Goal: Find specific page/section: Find specific page/section

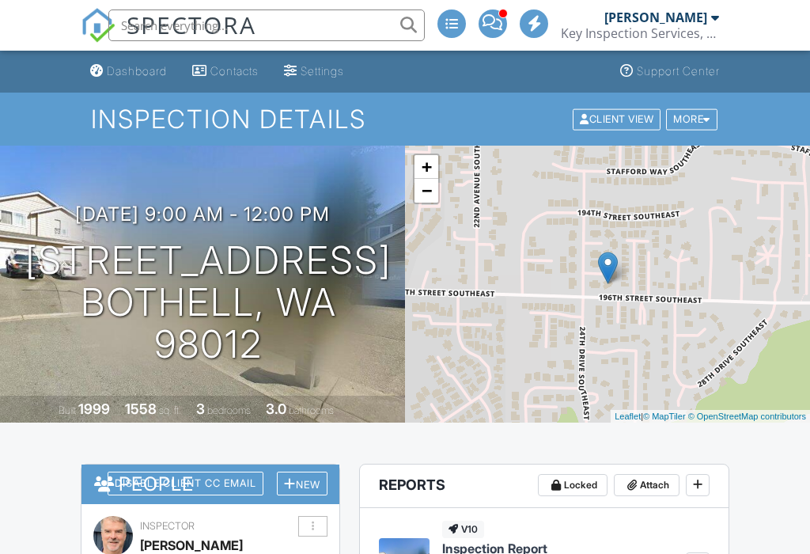
click at [141, 59] on link "Dashboard" at bounding box center [128, 71] width 89 height 29
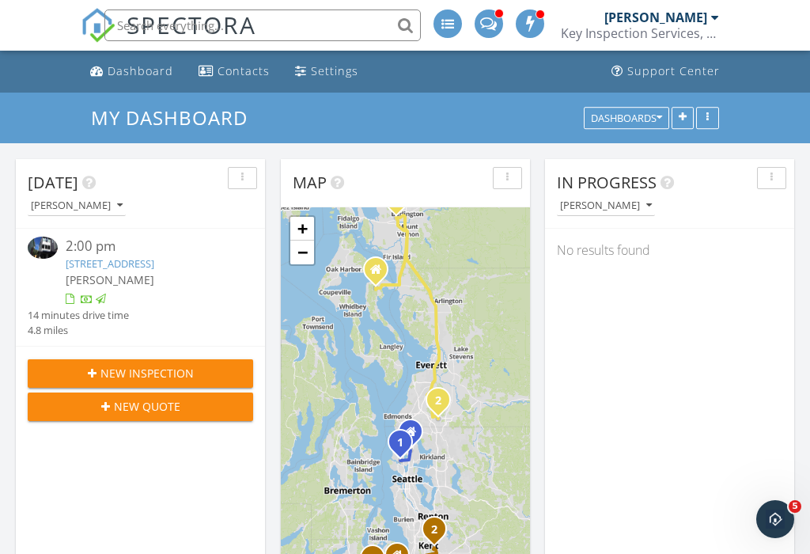
click at [129, 66] on div "Dashboard" at bounding box center [141, 70] width 66 height 15
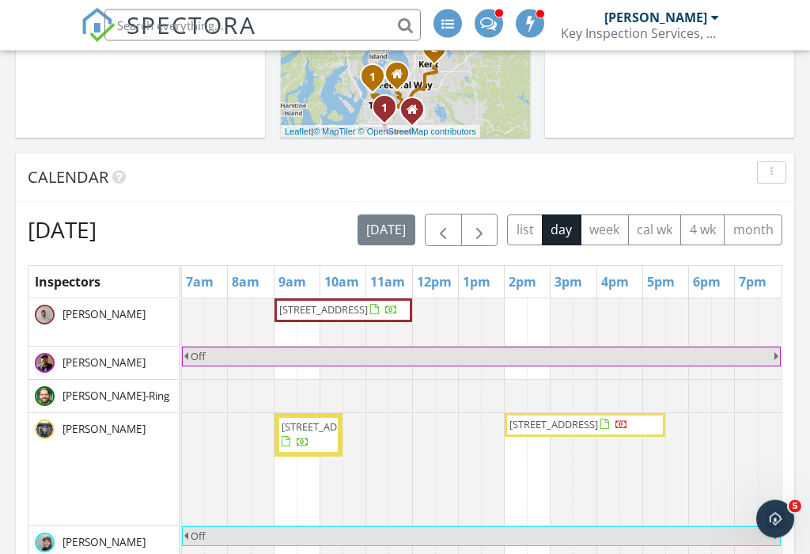
scroll to position [480, 0]
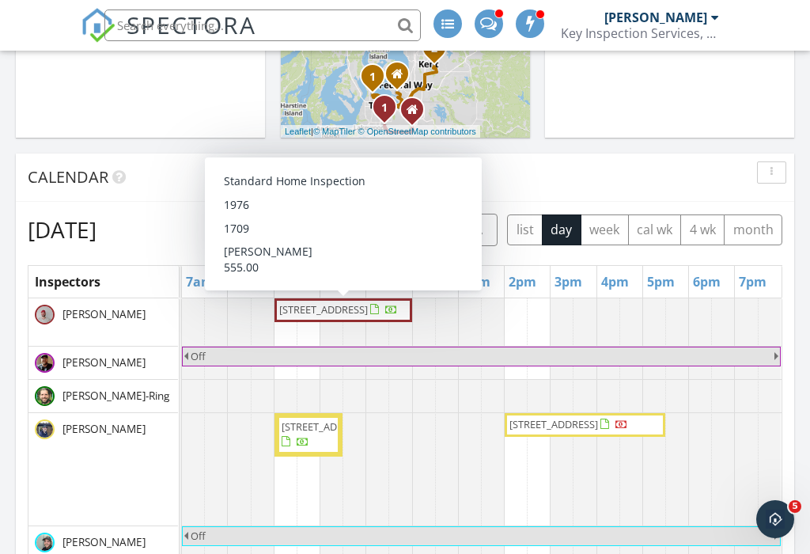
click at [331, 308] on span "[STREET_ADDRESS]" at bounding box center [323, 309] width 89 height 14
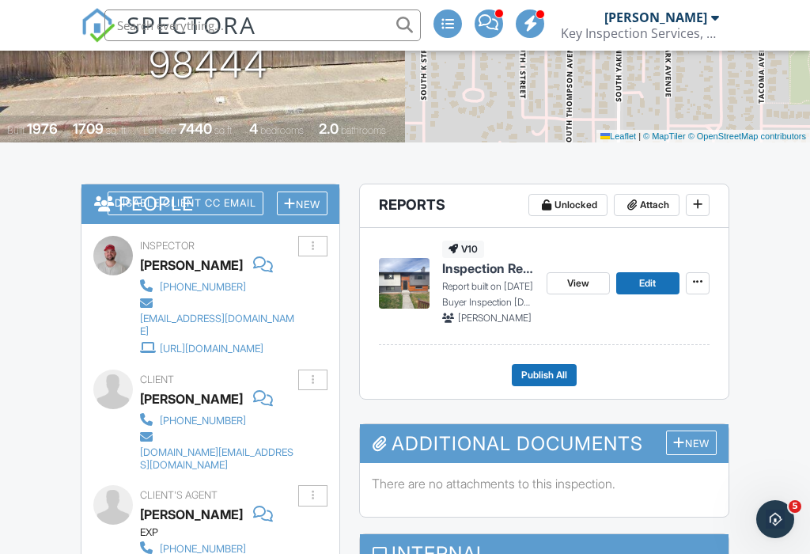
click at [572, 276] on span "View" at bounding box center [578, 283] width 22 height 16
